Goal: Obtain resource: Download file/media

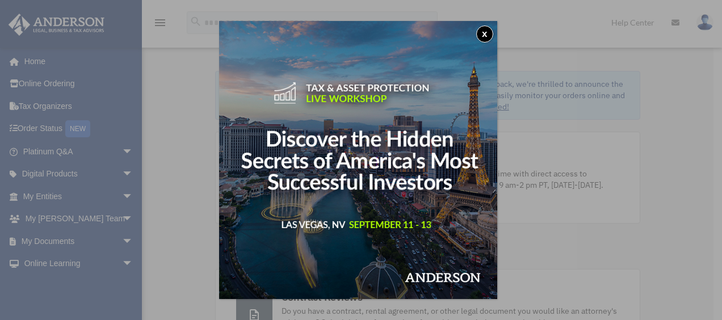
click at [488, 34] on button "x" at bounding box center [484, 34] width 17 height 17
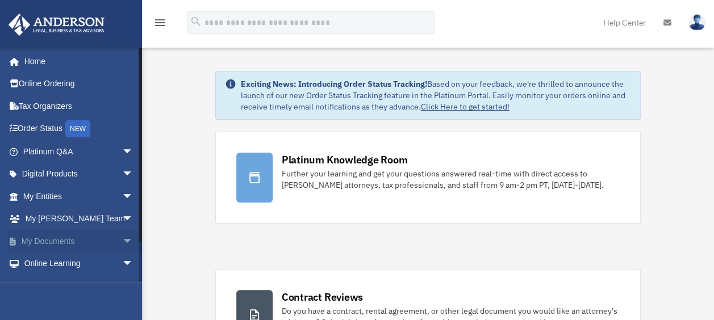
click at [80, 239] on link "My Documents arrow_drop_down" at bounding box center [79, 241] width 143 height 23
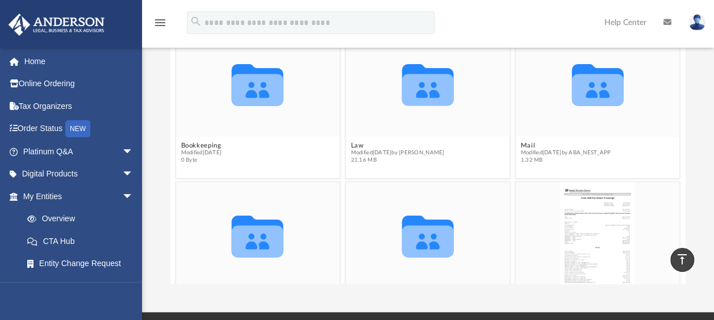
scroll to position [156, 0]
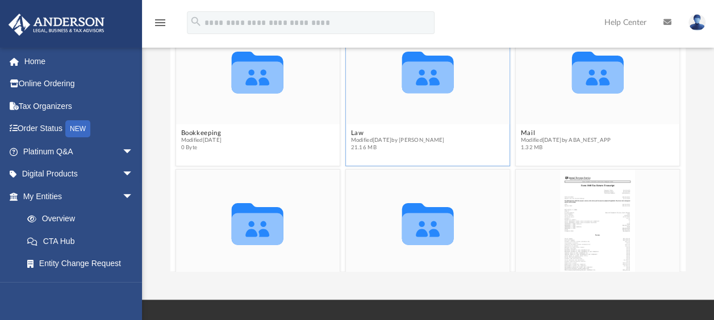
click at [396, 123] on div "Collaborated Folder" at bounding box center [428, 71] width 164 height 106
click at [427, 92] on icon "grid" at bounding box center [428, 77] width 52 height 32
click at [432, 74] on icon "grid" at bounding box center [428, 77] width 52 height 32
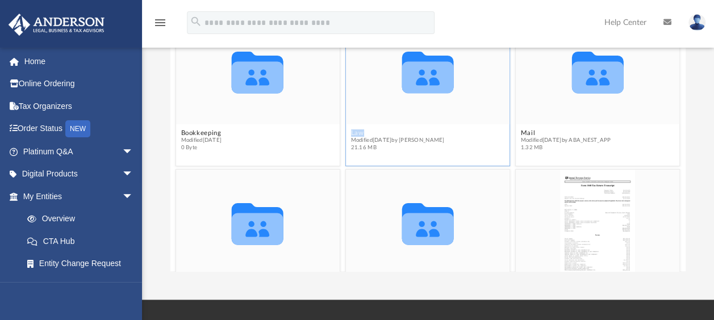
click at [432, 74] on icon "grid" at bounding box center [428, 77] width 52 height 32
click at [370, 145] on span "21.16 MB" at bounding box center [398, 147] width 94 height 7
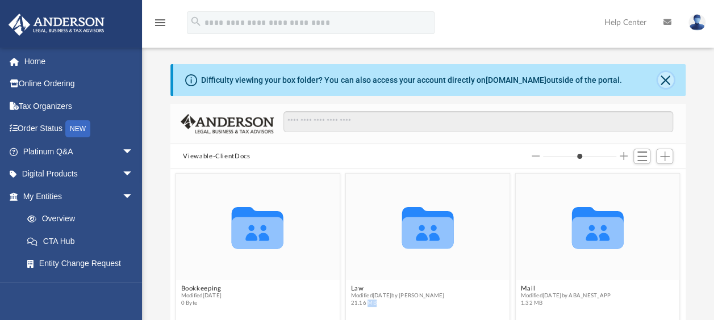
click at [662, 78] on button "Close" at bounding box center [666, 80] width 16 height 16
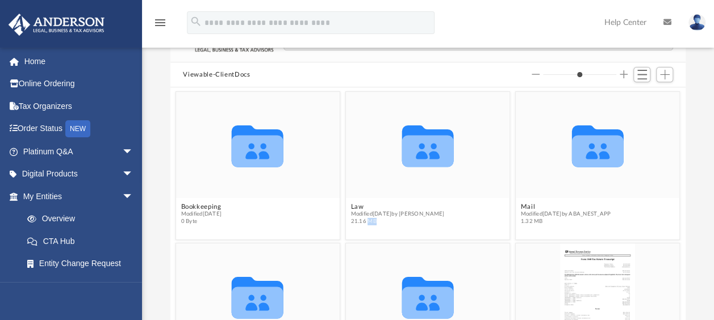
scroll to position [44, 0]
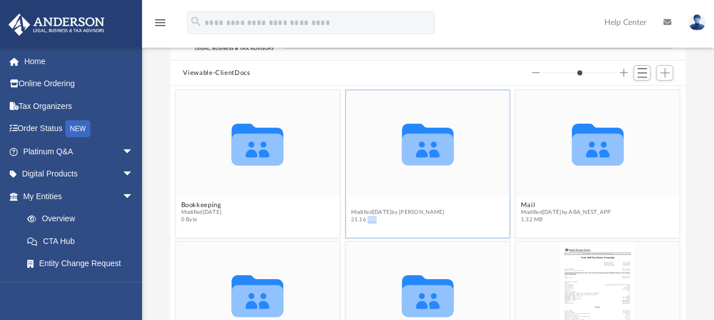
click at [353, 204] on button "Law" at bounding box center [398, 205] width 94 height 7
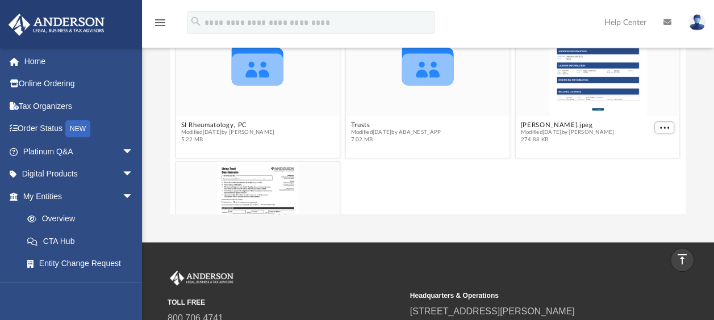
scroll to position [114, 0]
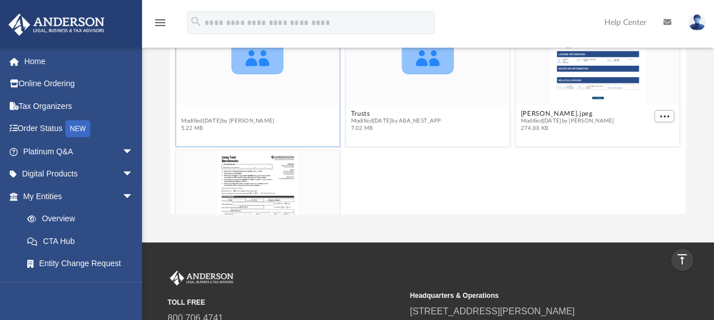
click at [223, 118] on span "Modified [DATE] by [PERSON_NAME]" at bounding box center [228, 121] width 94 height 7
click at [217, 111] on button "SI Rheumatology, PC" at bounding box center [228, 113] width 94 height 7
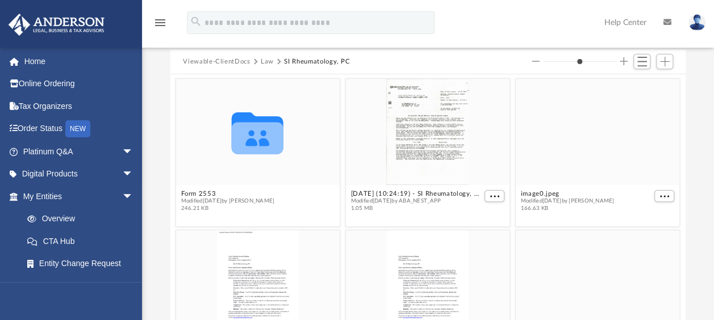
scroll to position [52, 0]
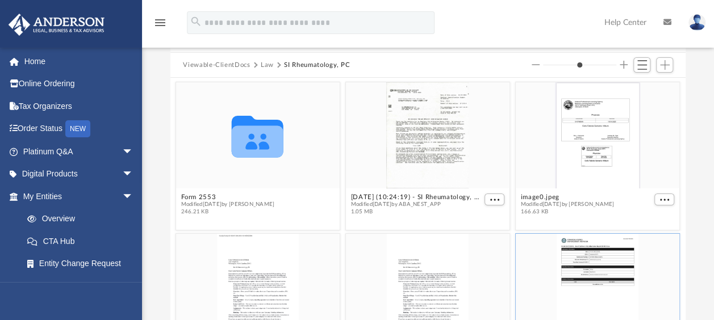
click at [579, 259] on div "grid" at bounding box center [598, 287] width 164 height 106
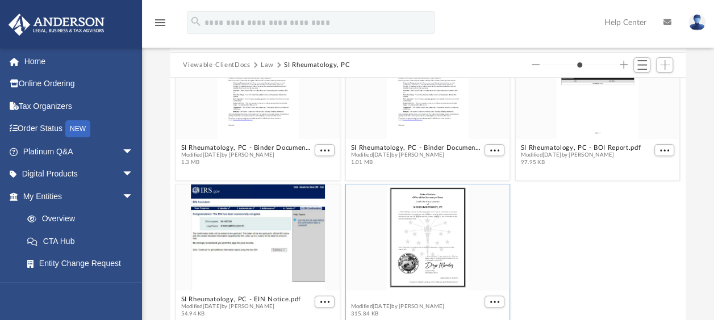
scroll to position [196, 0]
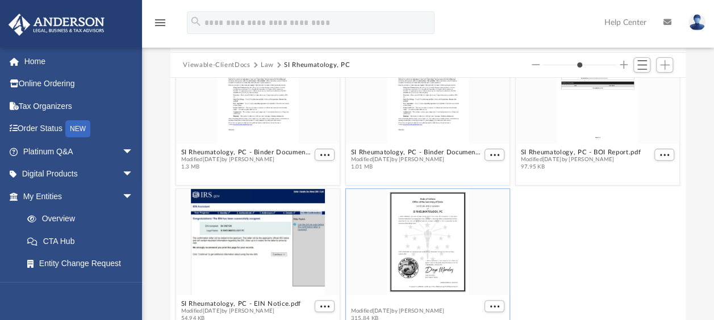
click at [416, 297] on figcaption "SI Rheumatology, PC - Filed Articles.pdf Modified [DATE] by [PERSON_NAME] 315.8…" at bounding box center [428, 311] width 164 height 30
click at [445, 235] on div "grid" at bounding box center [428, 242] width 164 height 106
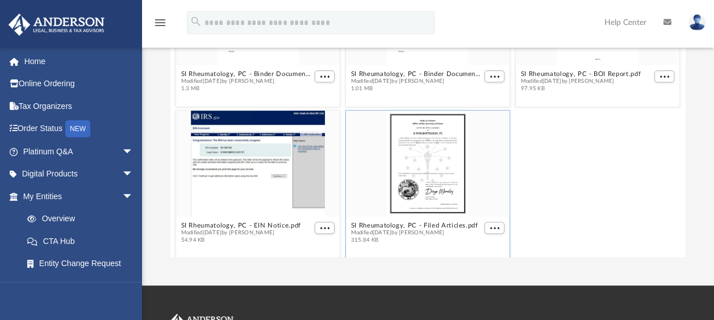
scroll to position [119, 0]
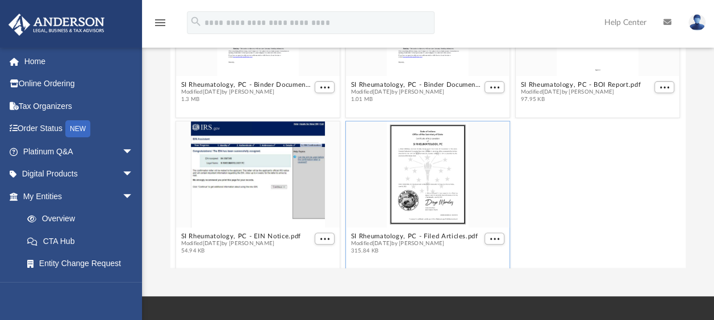
click at [429, 136] on div "grid" at bounding box center [428, 175] width 164 height 106
click at [490, 240] on span "More options" at bounding box center [494, 239] width 9 height 6
click at [474, 196] on li "Preview" at bounding box center [475, 198] width 33 height 12
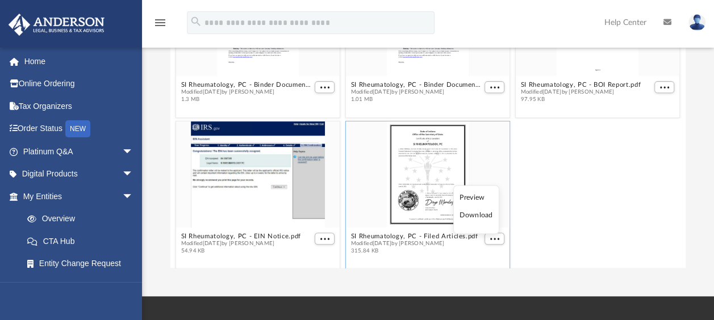
type input "*"
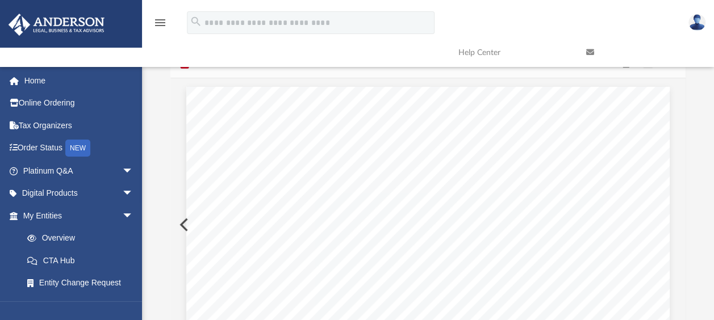
scroll to position [0, 0]
click at [625, 81] on button "Print" at bounding box center [625, 79] width 23 height 18
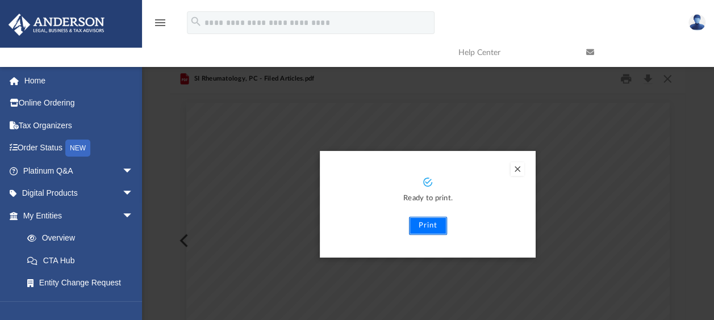
click at [423, 223] on button "Print" at bounding box center [428, 226] width 38 height 18
